Goal: Task Accomplishment & Management: Manage account settings

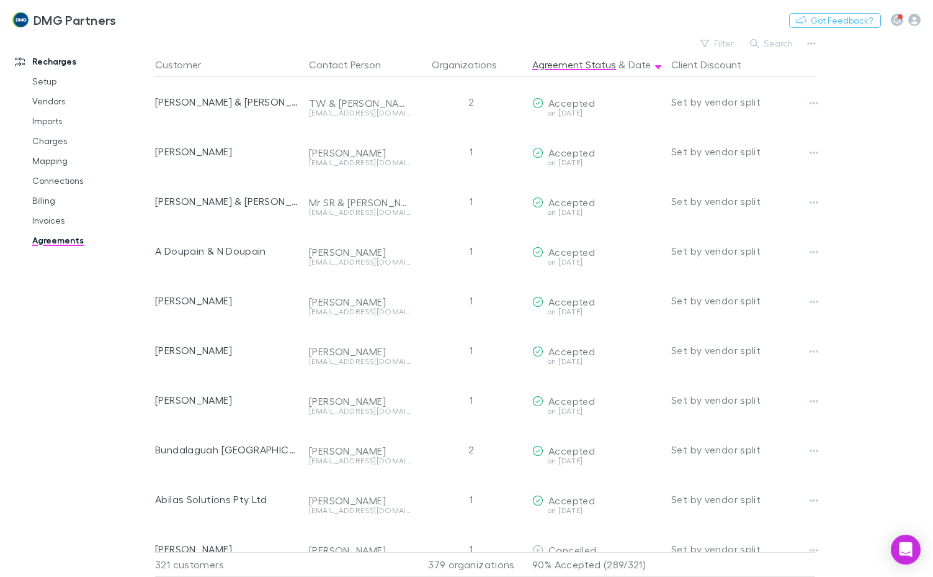
drag, startPoint x: 0, startPoint y: 0, endPoint x: 36, endPoint y: 206, distance: 209.2
click at [43, 200] on link "Billing" at bounding box center [91, 201] width 142 height 20
click at [41, 202] on link "Billing" at bounding box center [91, 201] width 142 height 20
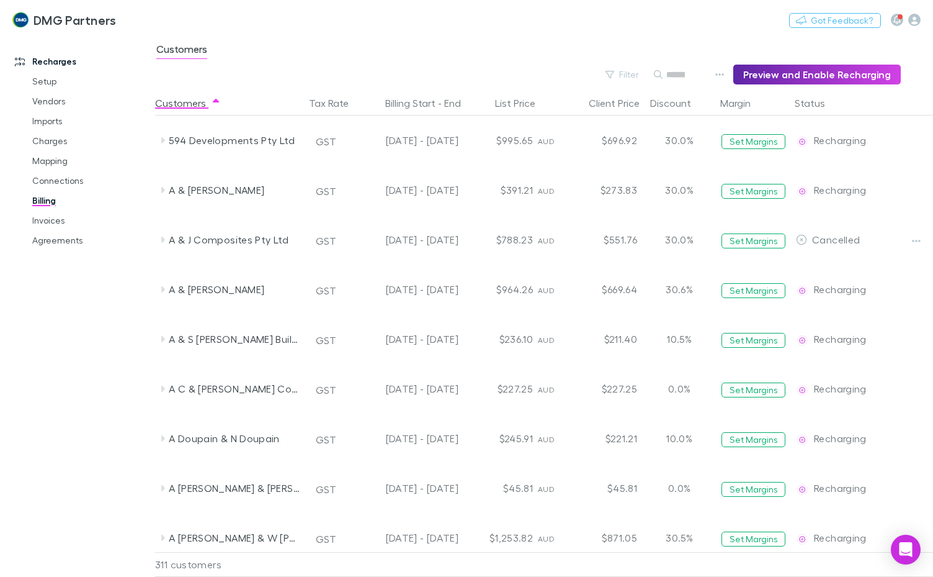
click at [666, 75] on input "text" at bounding box center [675, 74] width 19 height 17
click at [669, 77] on input "text" at bounding box center [675, 74] width 19 height 17
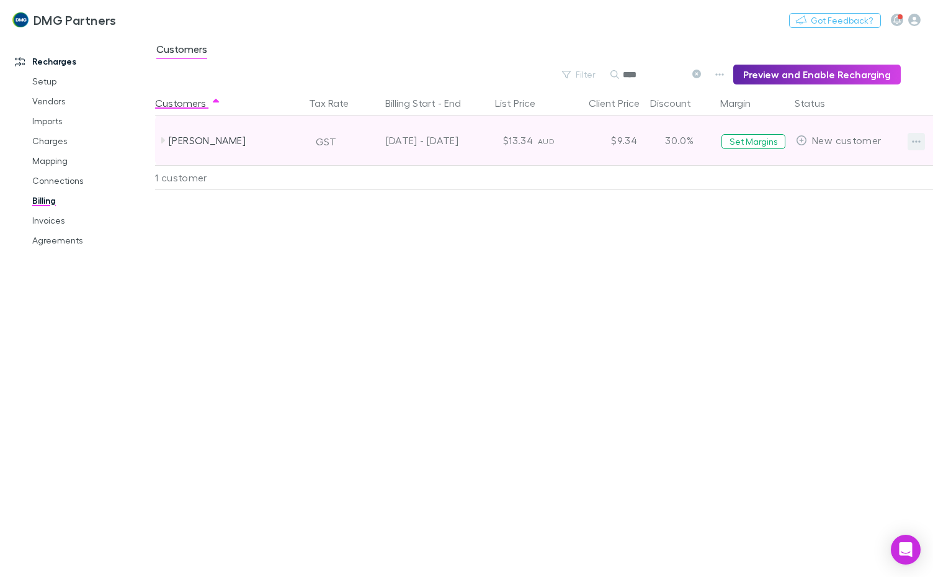
type input "****"
click at [914, 141] on icon "button" at bounding box center [916, 141] width 9 height 2
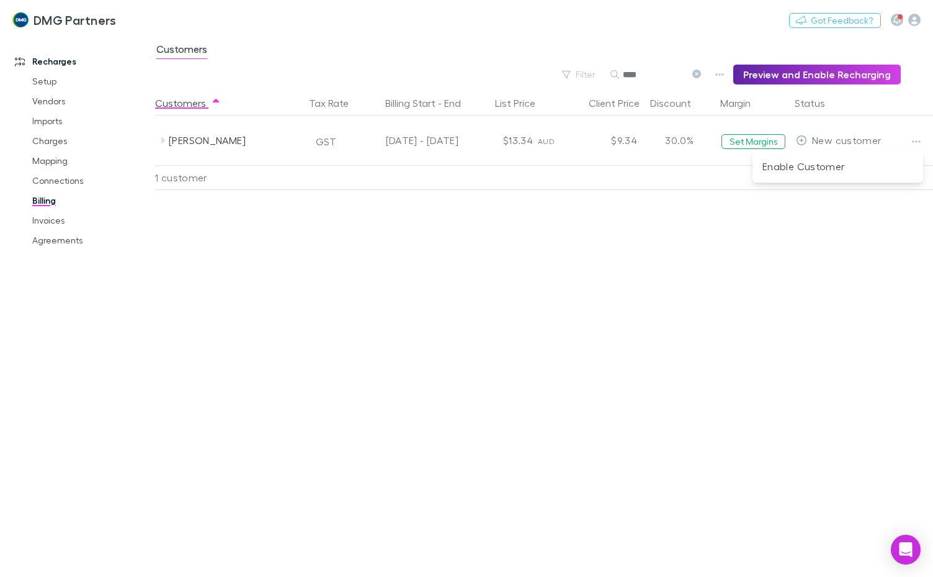
click at [704, 74] on div at bounding box center [466, 288] width 933 height 577
drag, startPoint x: 38, startPoint y: 89, endPoint x: 55, endPoint y: 90, distance: 16.1
click at [38, 89] on link "Setup" at bounding box center [91, 81] width 142 height 20
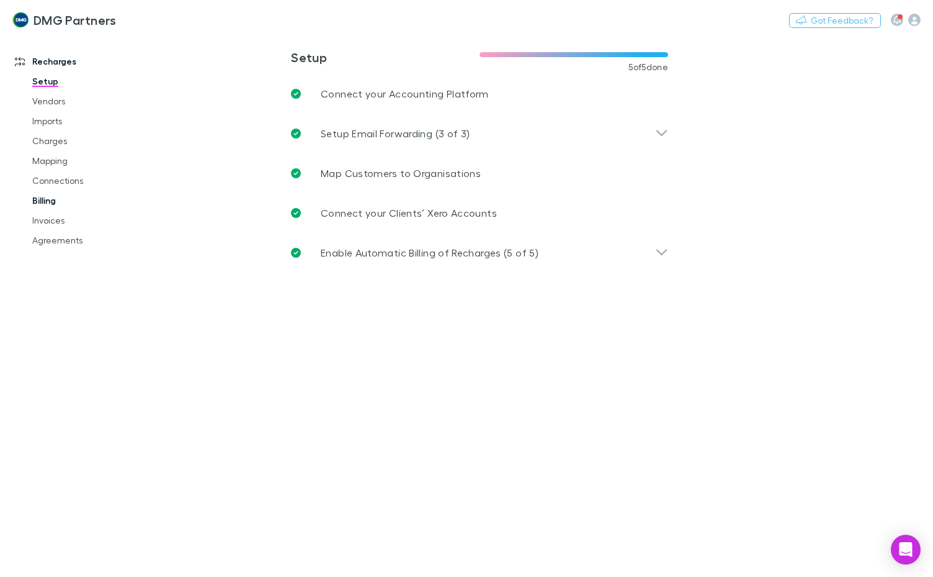
click at [43, 199] on link "Billing" at bounding box center [91, 201] width 142 height 20
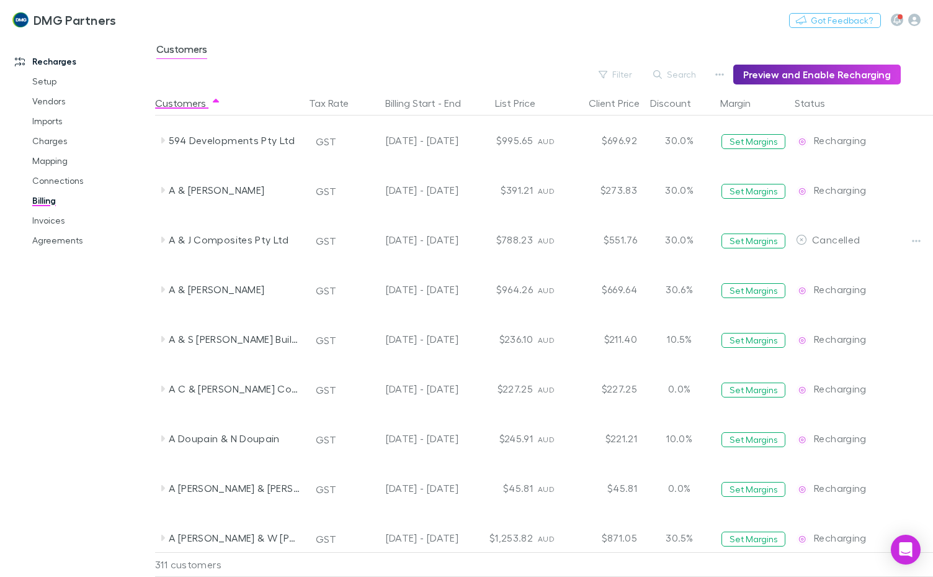
click at [678, 69] on button "Search" at bounding box center [675, 74] width 56 height 15
click at [0, 0] on input "text" at bounding box center [0, 0] width 0 height 0
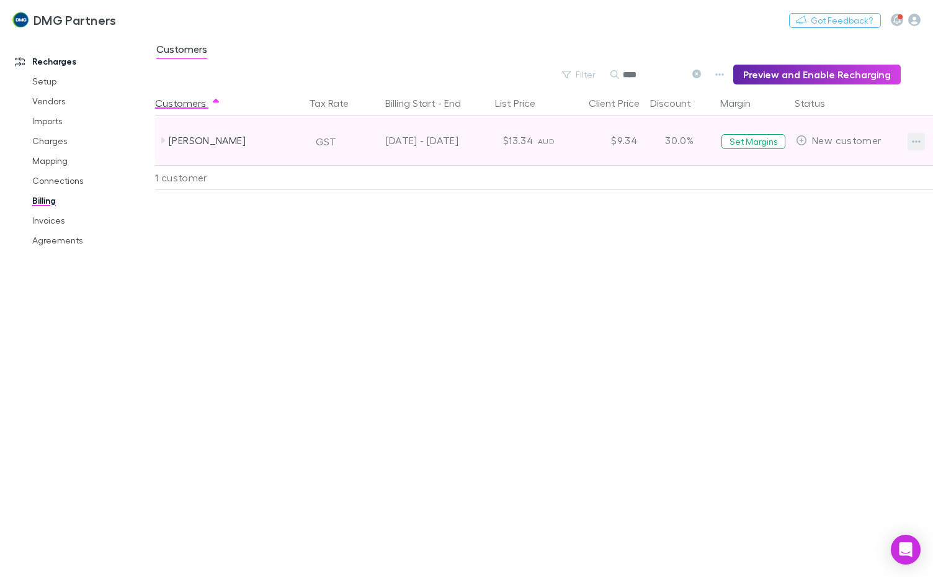
type input "****"
click at [916, 139] on icon "button" at bounding box center [916, 142] width 9 height 10
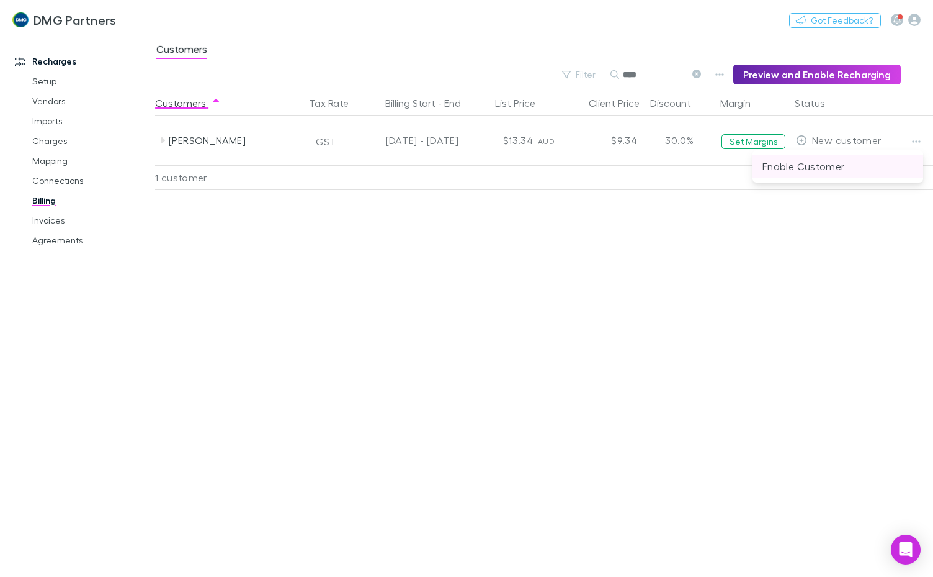
click at [824, 168] on p "Enable Customer" at bounding box center [838, 166] width 151 height 15
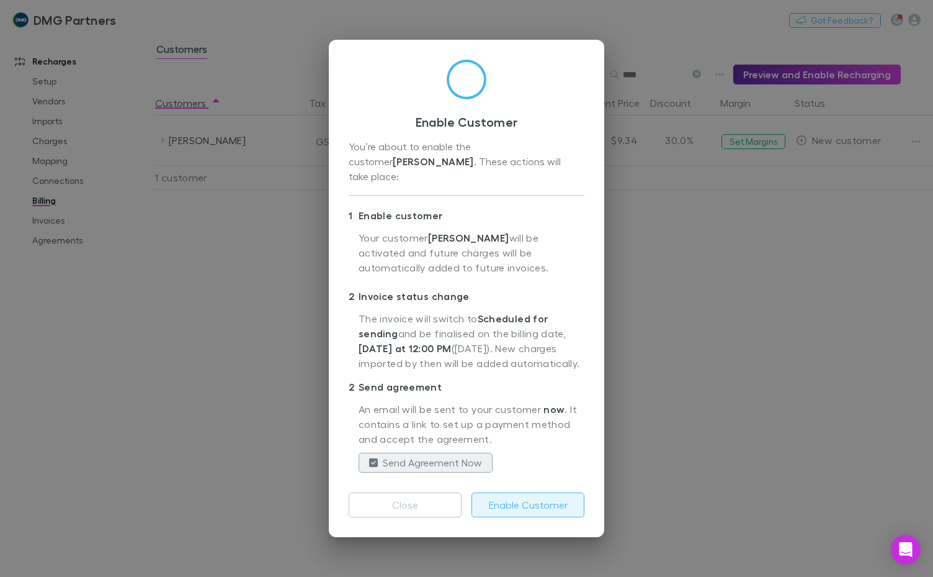
click at [532, 500] on button "Enable Customer" at bounding box center [528, 504] width 113 height 25
drag, startPoint x: 532, startPoint y: 500, endPoint x: 866, endPoint y: 410, distance: 345.9
click at [866, 410] on div "Enable Customer You’re about to enable the customer [PERSON_NAME] . These actio…" at bounding box center [466, 288] width 933 height 577
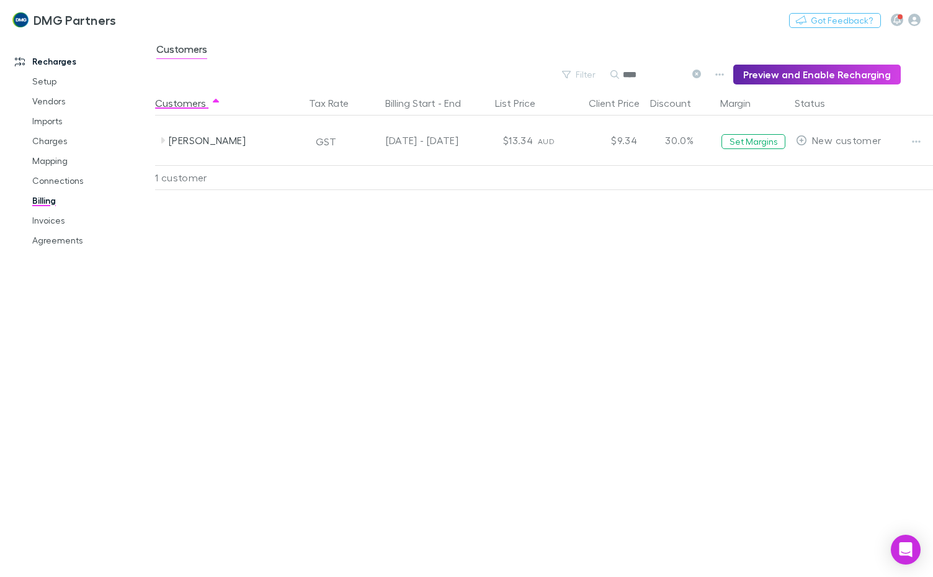
drag, startPoint x: 925, startPoint y: 483, endPoint x: 931, endPoint y: 446, distance: 38.5
click at [932, 450] on div "Customers Tax Rate Billing Start - End List Price Client Price Discount Margin …" at bounding box center [544, 334] width 778 height 486
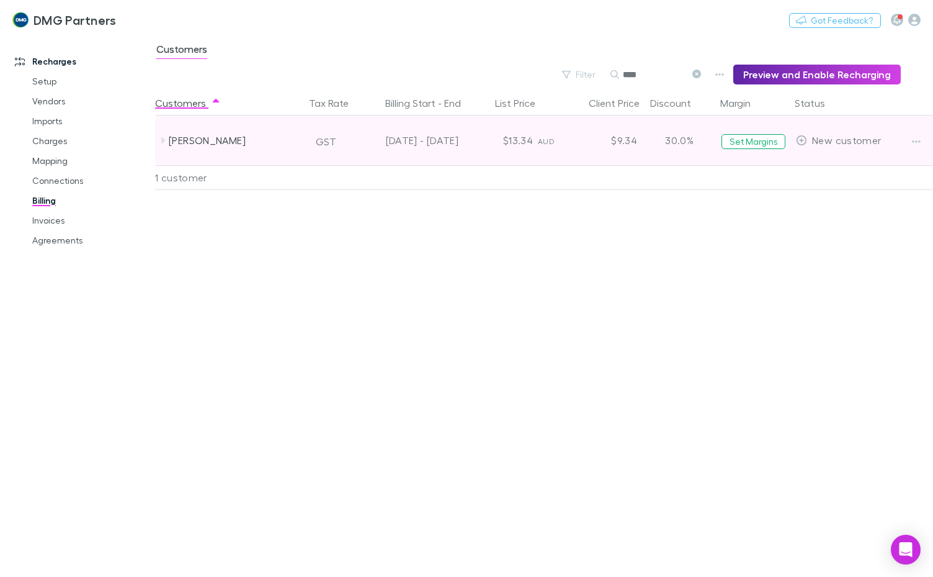
drag, startPoint x: 694, startPoint y: 147, endPoint x: 933, endPoint y: 125, distance: 240.0
click at [933, 125] on div "[PERSON_NAME] GST [DATE] - [DATE] $13.34 AUD $9.34 30.0% Set Margins New custom…" at bounding box center [554, 140] width 799 height 50
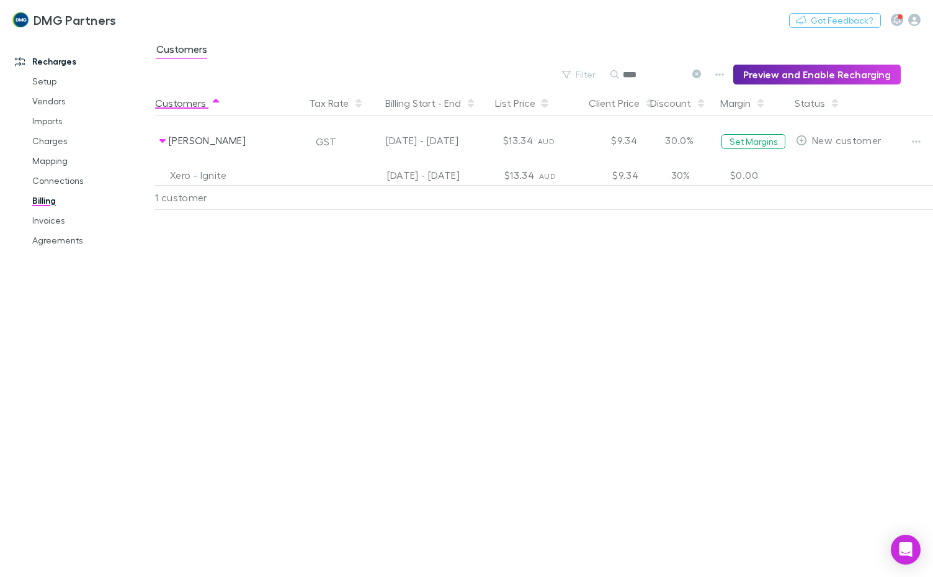
drag, startPoint x: 923, startPoint y: 102, endPoint x: 933, endPoint y: 101, distance: 9.4
click at [933, 101] on div at bounding box center [925, 103] width 47 height 25
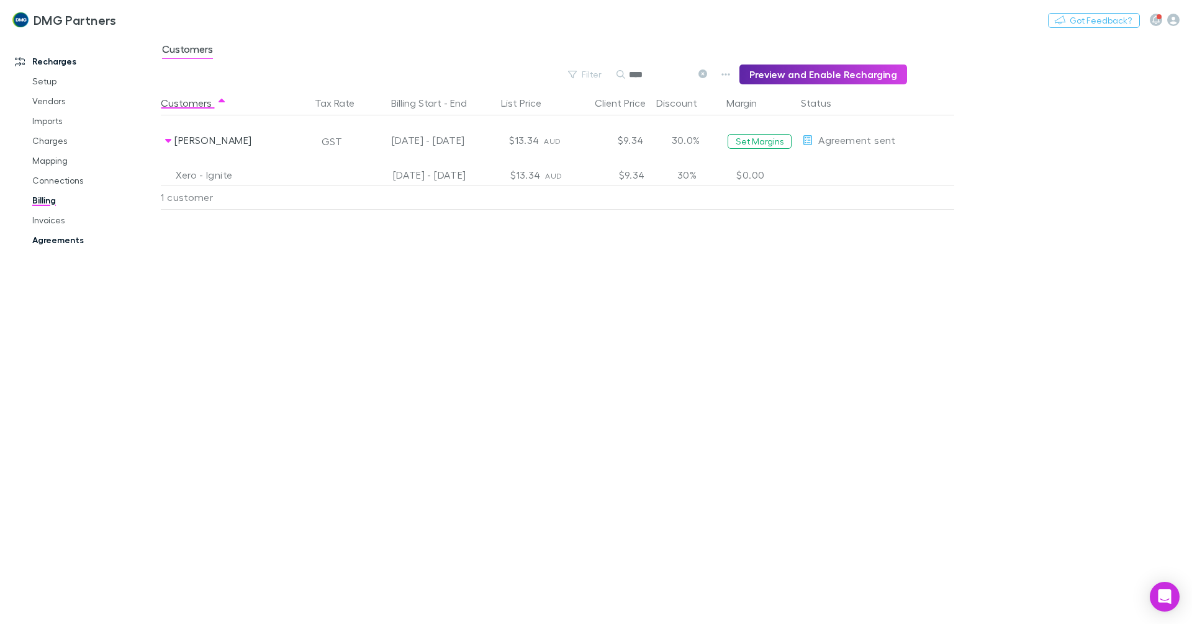
drag, startPoint x: 44, startPoint y: 221, endPoint x: 43, endPoint y: 240, distance: 19.3
click at [44, 221] on link "Invoices" at bounding box center [94, 220] width 148 height 20
click at [43, 240] on link "Agreements" at bounding box center [94, 240] width 148 height 20
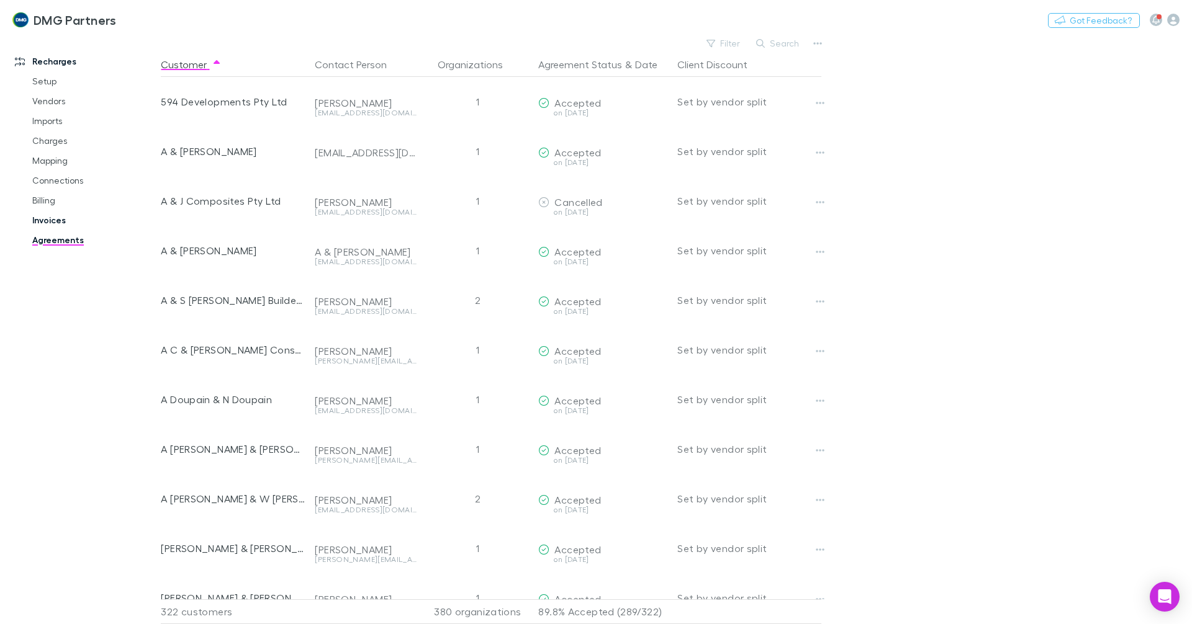
click at [52, 221] on link "Invoices" at bounding box center [94, 220] width 148 height 20
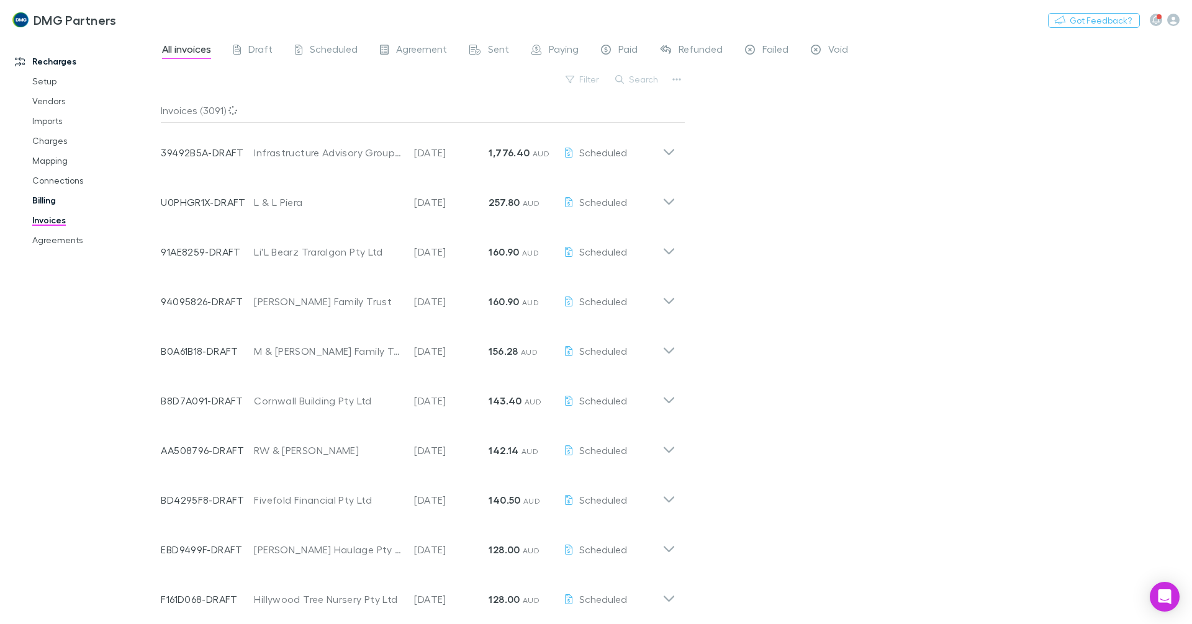
click at [49, 192] on link "Billing" at bounding box center [94, 201] width 148 height 20
